Goal: Transaction & Acquisition: Book appointment/travel/reservation

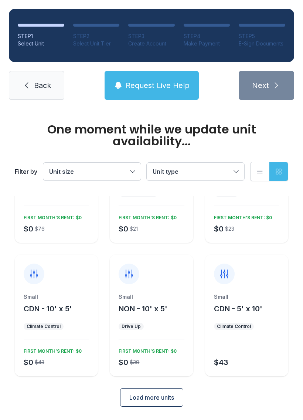
scroll to position [64, 0]
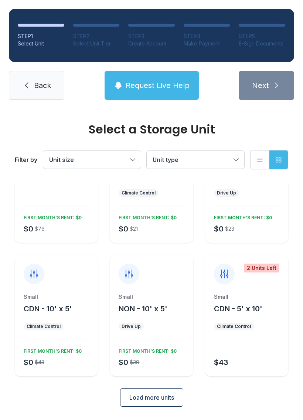
click at [164, 398] on span "Load more units" at bounding box center [151, 397] width 45 height 9
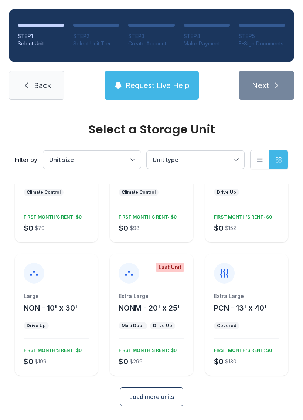
scroll to position [331, 0]
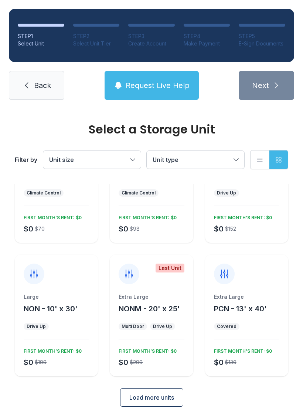
click at [170, 394] on span "Load more units" at bounding box center [151, 397] width 45 height 9
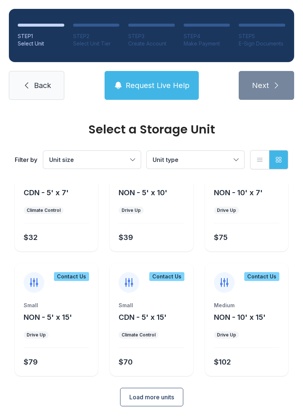
scroll to position [580, 0]
click at [152, 396] on span "Load more units" at bounding box center [151, 397] width 45 height 9
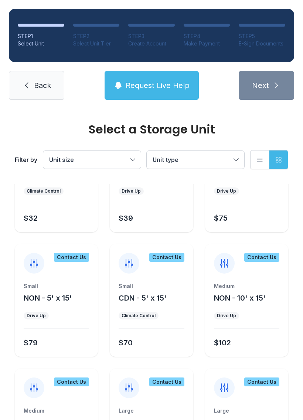
scroll to position [553, 0]
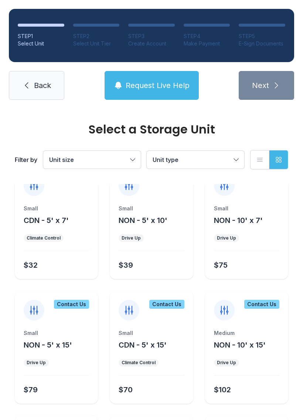
click at [218, 163] on span "Unit type" at bounding box center [192, 159] width 78 height 9
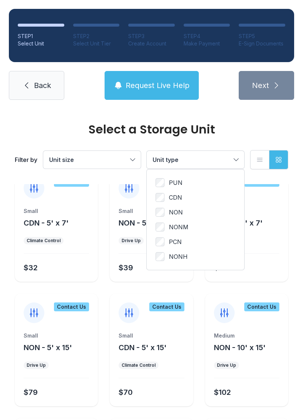
scroll to position [548, 0]
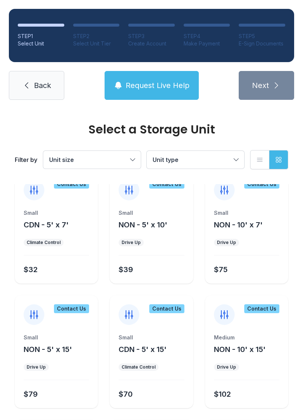
click at [117, 159] on span "Unit size" at bounding box center [88, 159] width 78 height 9
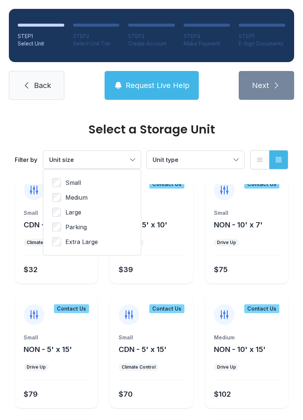
click at [86, 229] on span "Parking" at bounding box center [75, 226] width 21 height 9
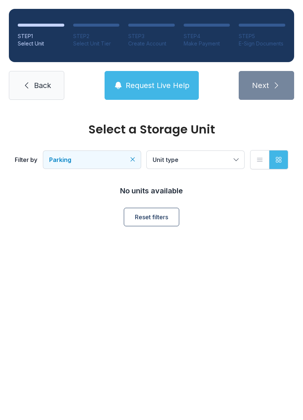
click at [160, 225] on button "Reset filters" at bounding box center [151, 217] width 55 height 18
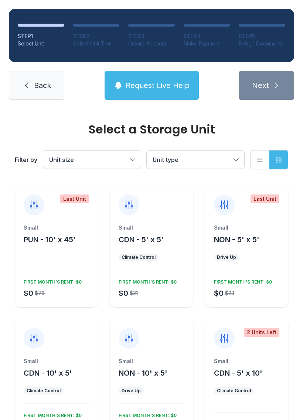
click at [120, 154] on button "Unit size" at bounding box center [92, 160] width 98 height 18
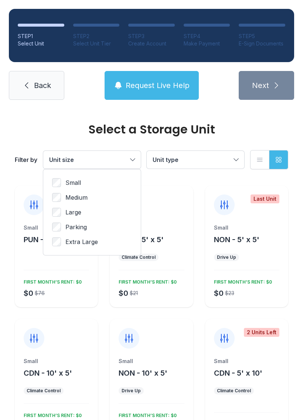
click at [85, 224] on span "Parking" at bounding box center [75, 226] width 21 height 9
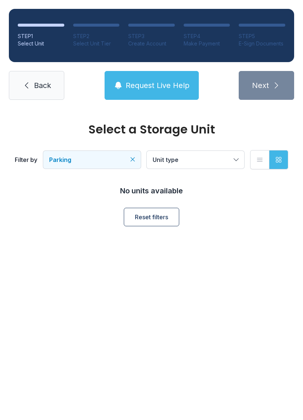
click at [178, 159] on span "Unit type" at bounding box center [166, 159] width 26 height 7
click at [242, 159] on button "Unit type" at bounding box center [196, 160] width 98 height 18
click at [225, 159] on span "Unit type" at bounding box center [192, 159] width 78 height 9
click at [226, 161] on span "Unit type" at bounding box center [192, 159] width 78 height 9
click at [42, 87] on span "Back" at bounding box center [42, 85] width 17 height 10
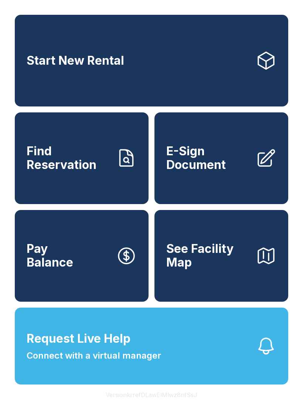
click at [246, 301] on button "See Facility Map" at bounding box center [221, 256] width 134 height 92
click at [55, 62] on span "Start New Rental" at bounding box center [76, 61] width 98 height 14
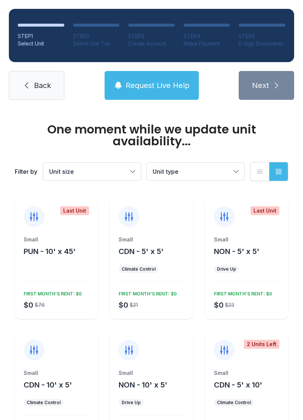
click at [23, 91] on link "Back" at bounding box center [36, 85] width 55 height 29
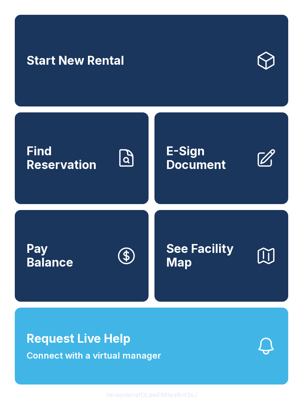
click at [50, 186] on link "Find Reservation" at bounding box center [82, 158] width 134 height 92
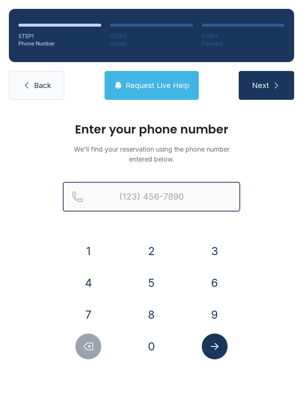
click at [201, 195] on input "Reservation phone number" at bounding box center [151, 197] width 177 height 30
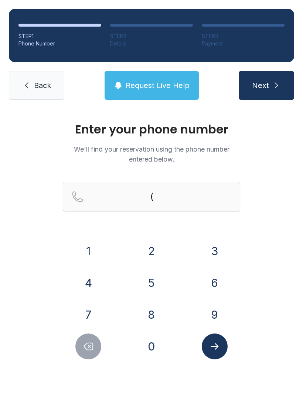
click at [162, 252] on button "2" at bounding box center [152, 251] width 26 height 26
click at [100, 246] on button "1" at bounding box center [88, 251] width 26 height 26
click at [92, 277] on button "4" at bounding box center [88, 283] width 26 height 26
click at [157, 313] on button "8" at bounding box center [152, 314] width 26 height 26
click at [92, 303] on button "7" at bounding box center [88, 314] width 26 height 26
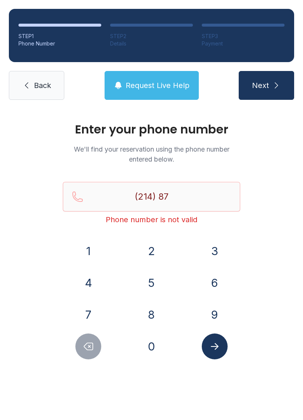
click at [157, 283] on button "5" at bounding box center [152, 283] width 26 height 26
click at [94, 310] on button "7" at bounding box center [88, 314] width 26 height 26
click at [216, 310] on button "9" at bounding box center [215, 314] width 26 height 26
click at [215, 284] on button "6" at bounding box center [215, 283] width 26 height 26
click at [96, 279] on button "4" at bounding box center [88, 283] width 26 height 26
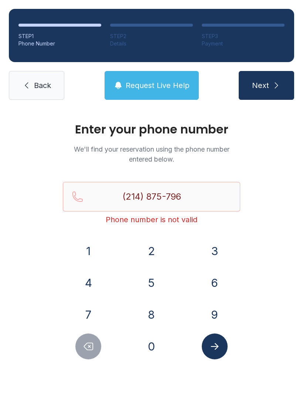
type input "[PHONE_NUMBER]"
click at [222, 347] on button "Submit lookup form" at bounding box center [215, 346] width 26 height 26
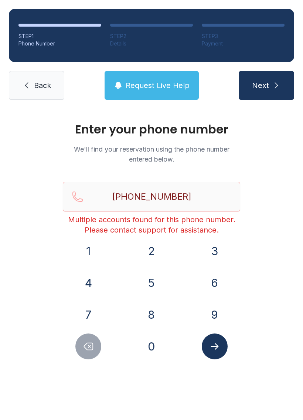
click at [36, 81] on span "Back" at bounding box center [42, 85] width 17 height 10
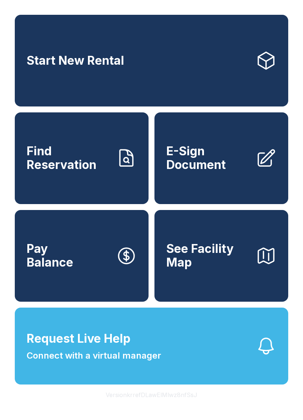
click at [10, 386] on div "Start New Rental Find Reservation E-Sign Document Pay Balance See Facility Map …" at bounding box center [151, 210] width 303 height 420
click at [256, 87] on link "Start New Rental" at bounding box center [151, 61] width 273 height 92
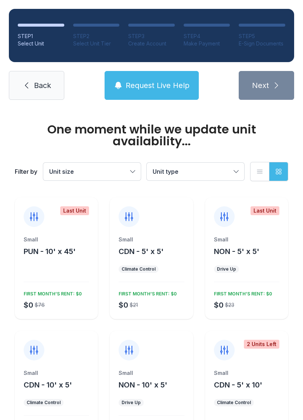
click at [119, 172] on span "Unit size" at bounding box center [88, 171] width 78 height 9
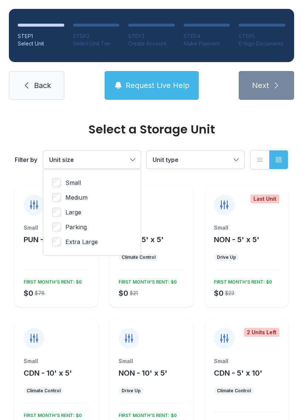
click at [51, 83] on link "Back" at bounding box center [36, 85] width 55 height 29
